Goal: Check status: Check status

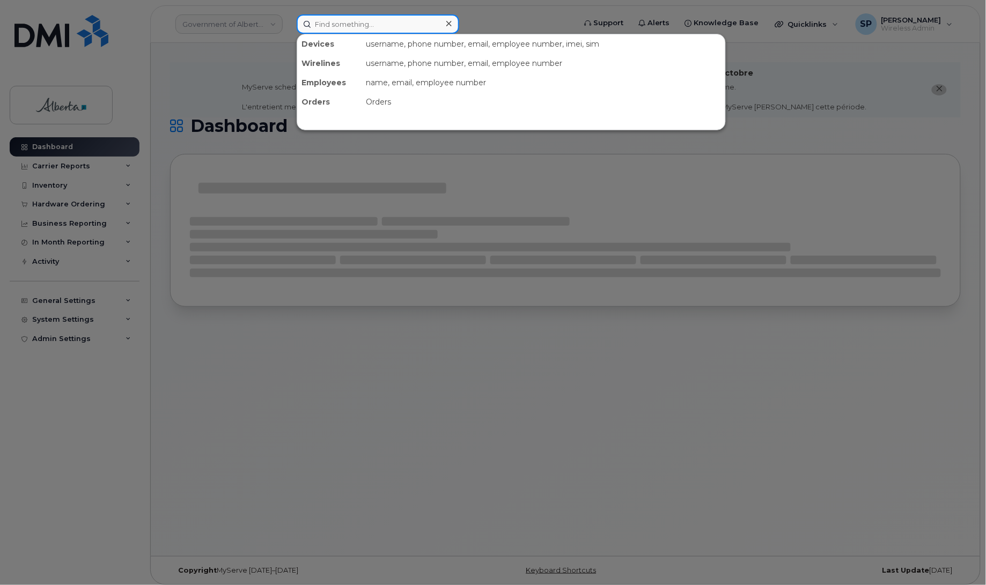
click at [383, 25] on input at bounding box center [378, 23] width 163 height 19
paste input "4034985839"
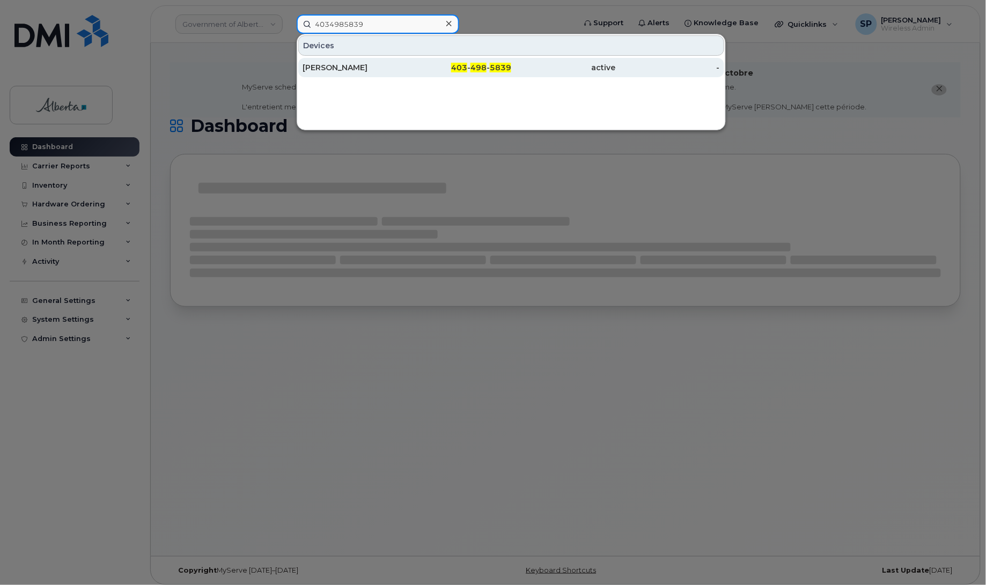
type input "4034985839"
click at [349, 70] on div "[PERSON_NAME]" at bounding box center [355, 67] width 105 height 11
